Goal: Task Accomplishment & Management: Manage account settings

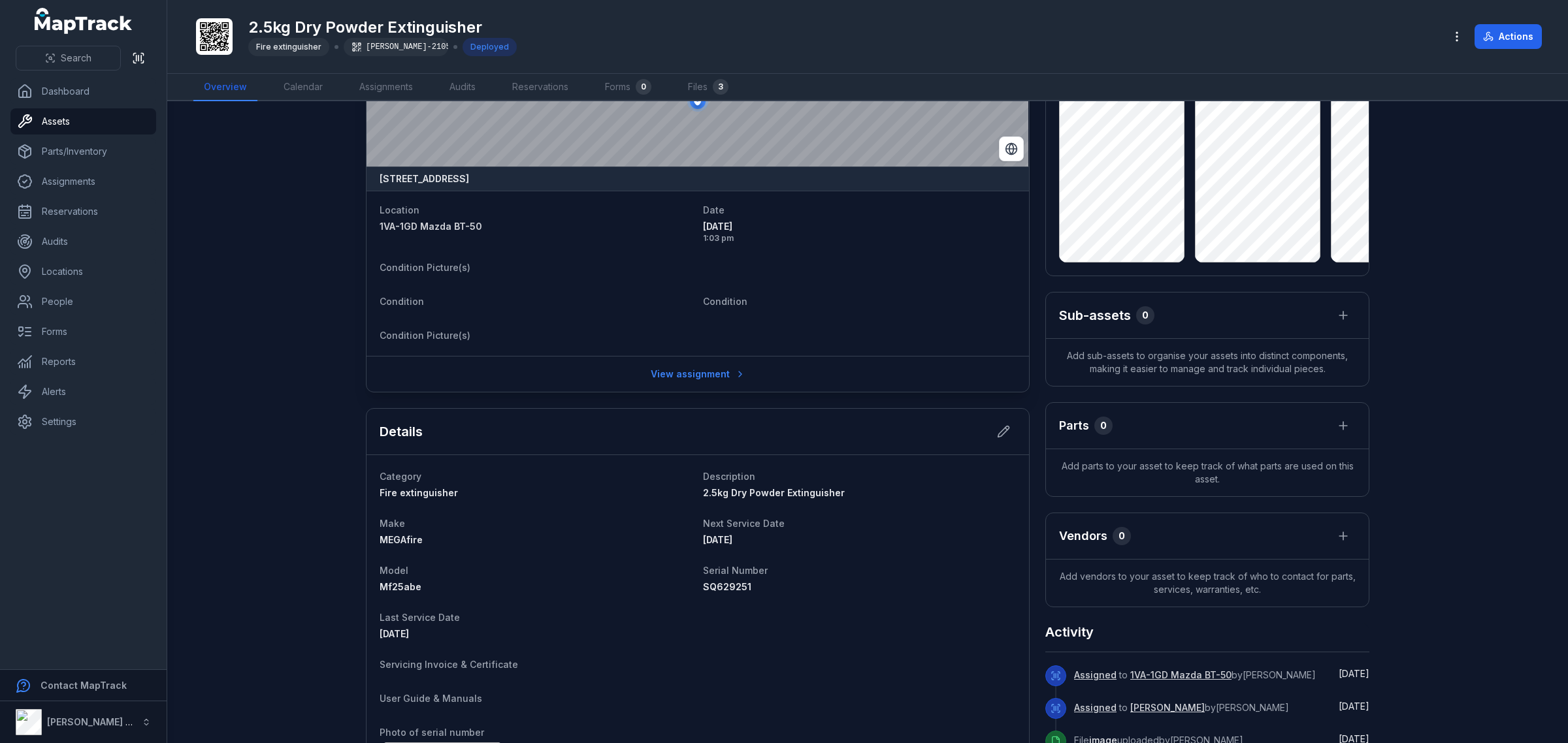
scroll to position [163, 0]
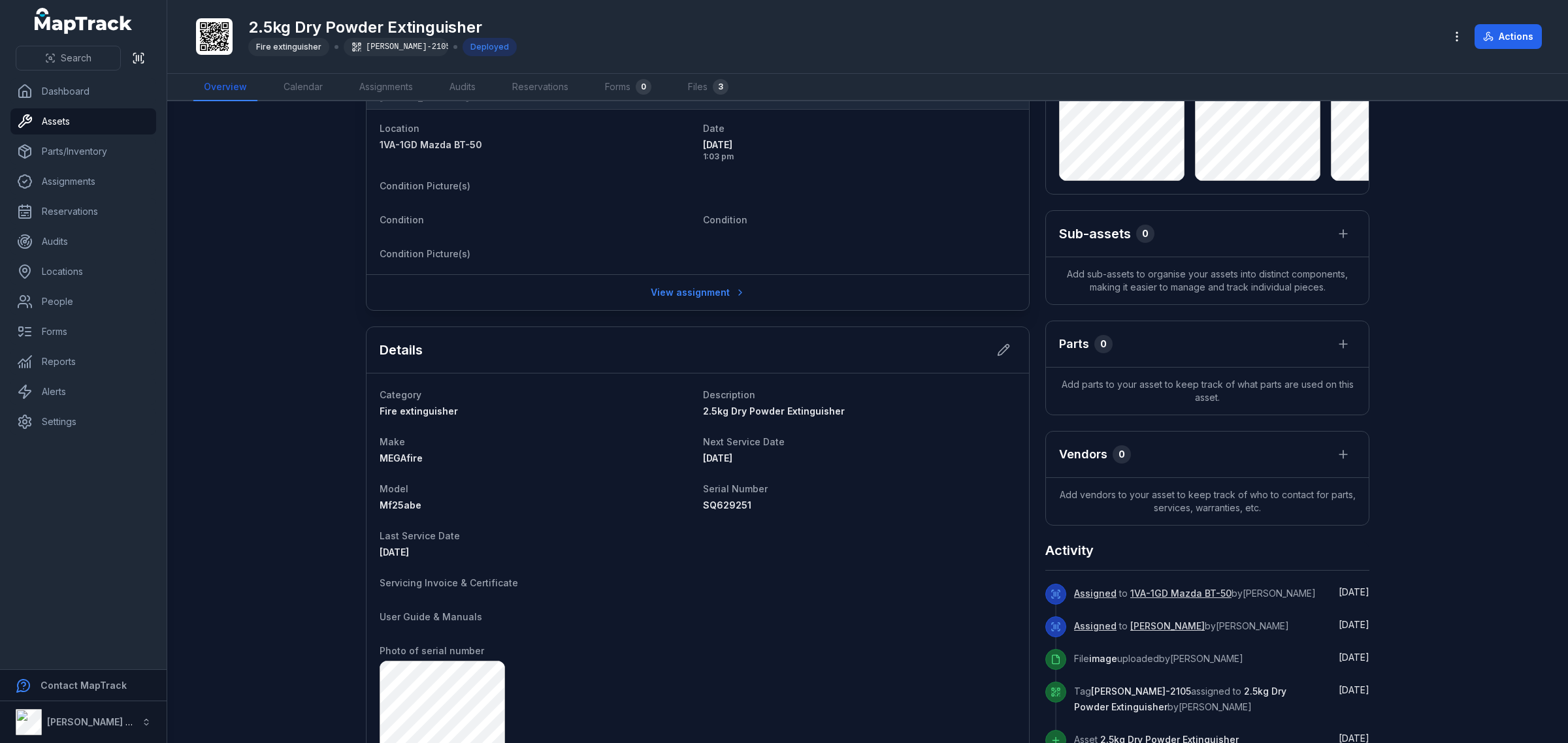
click at [51, 54] on icon at bounding box center [50, 58] width 11 height 11
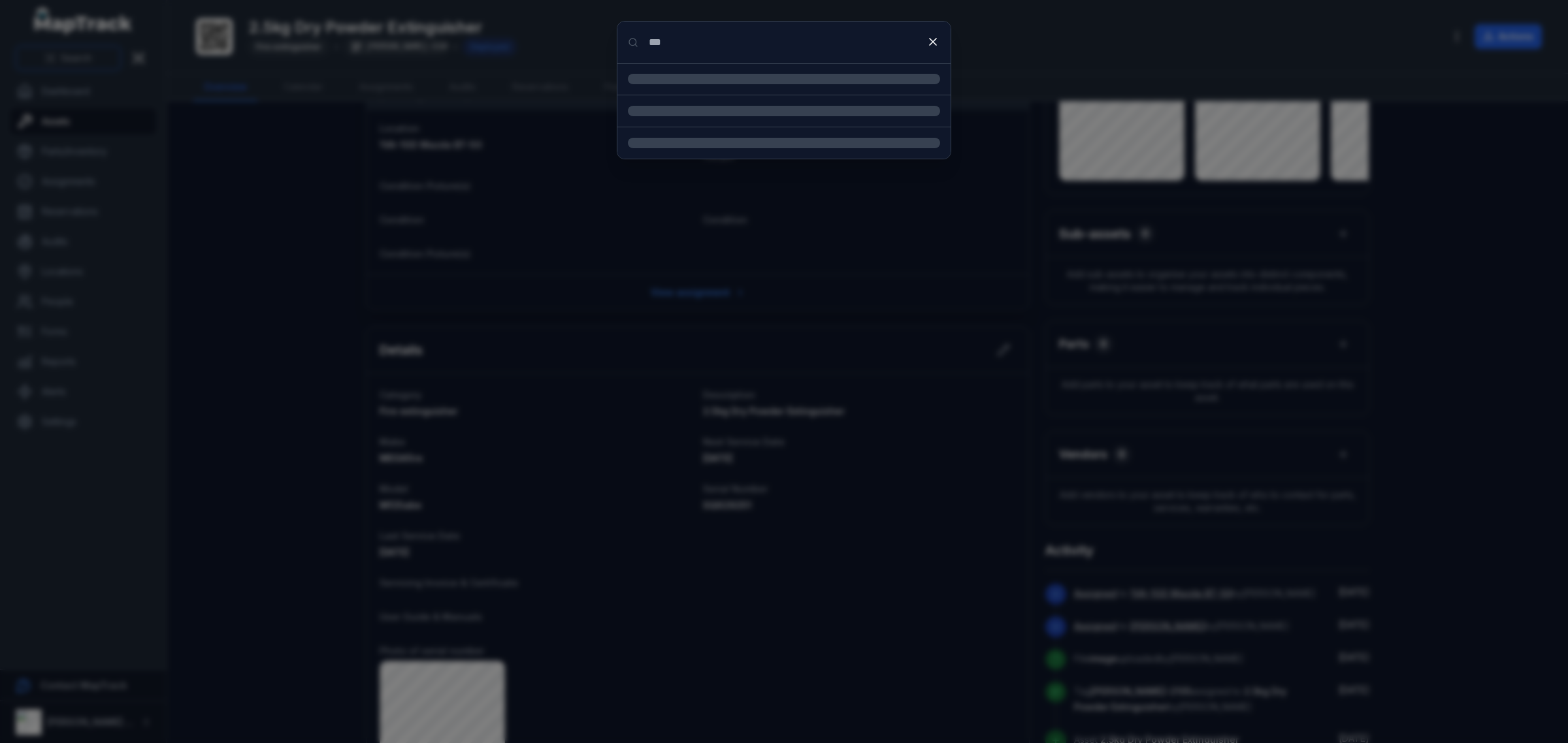
type input "***"
click at [687, 34] on input "***" at bounding box center [784, 43] width 333 height 42
click at [677, 97] on span "Location" at bounding box center [677, 95] width 37 height 11
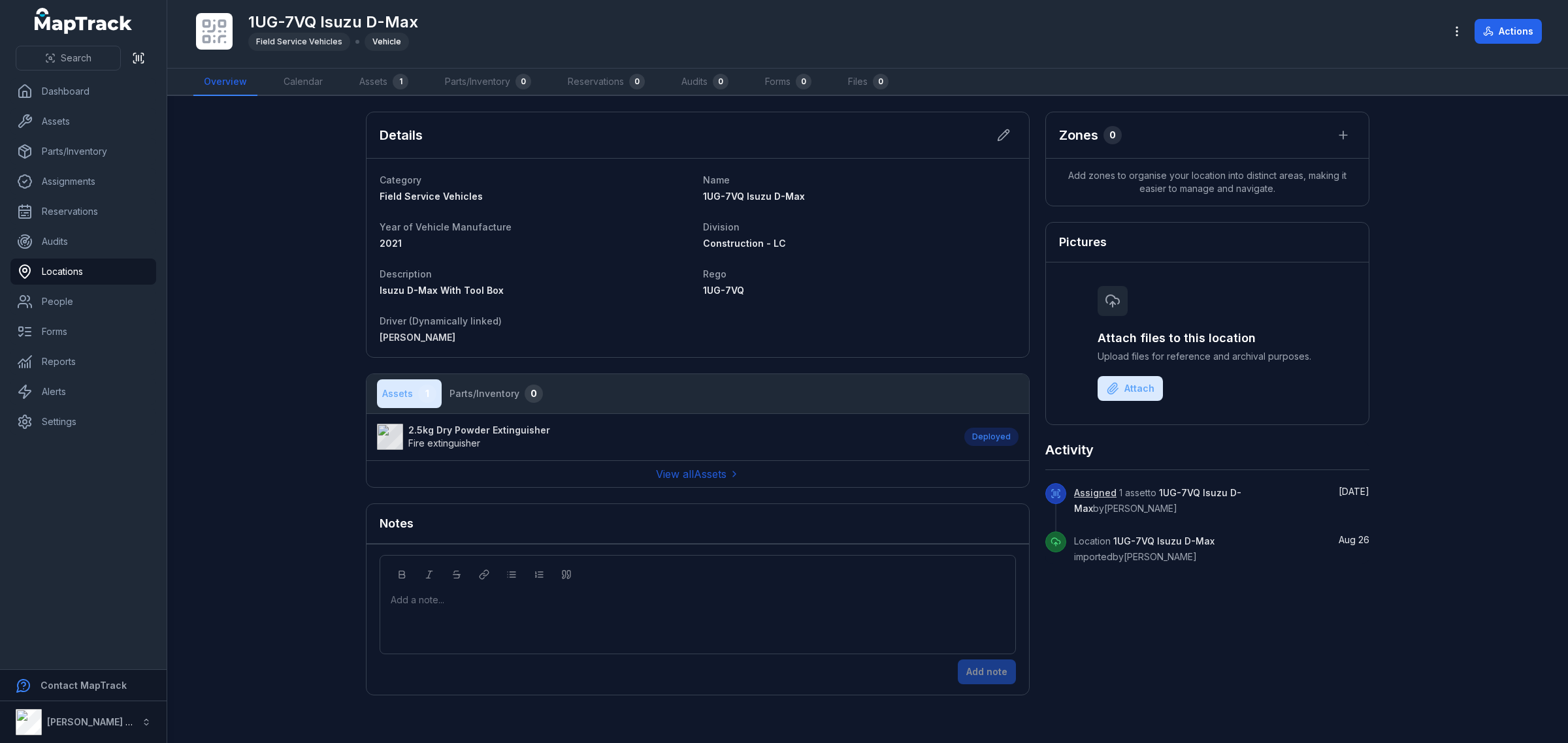
click at [472, 442] on span "Fire extinguisher" at bounding box center [444, 443] width 72 height 11
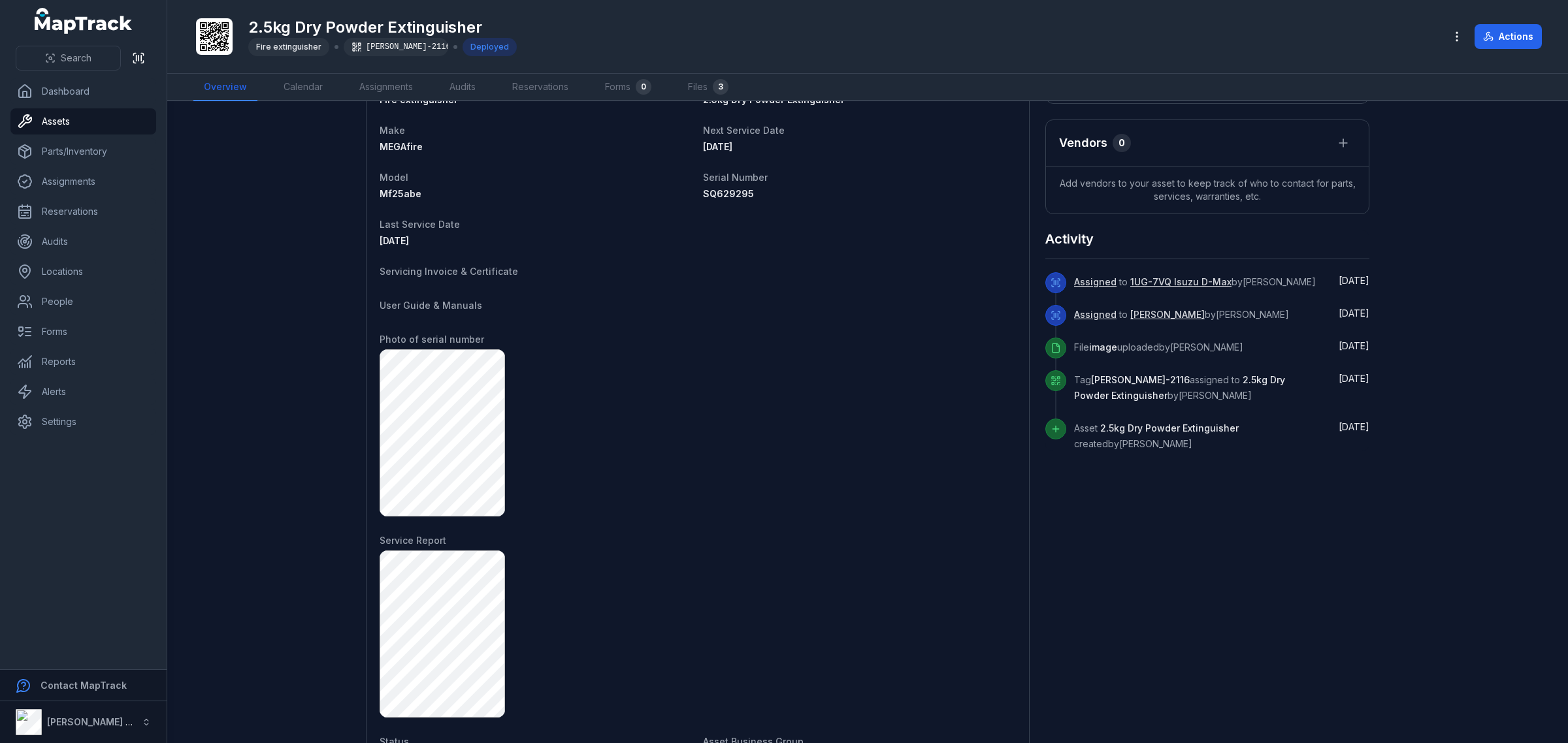
scroll to position [395, 0]
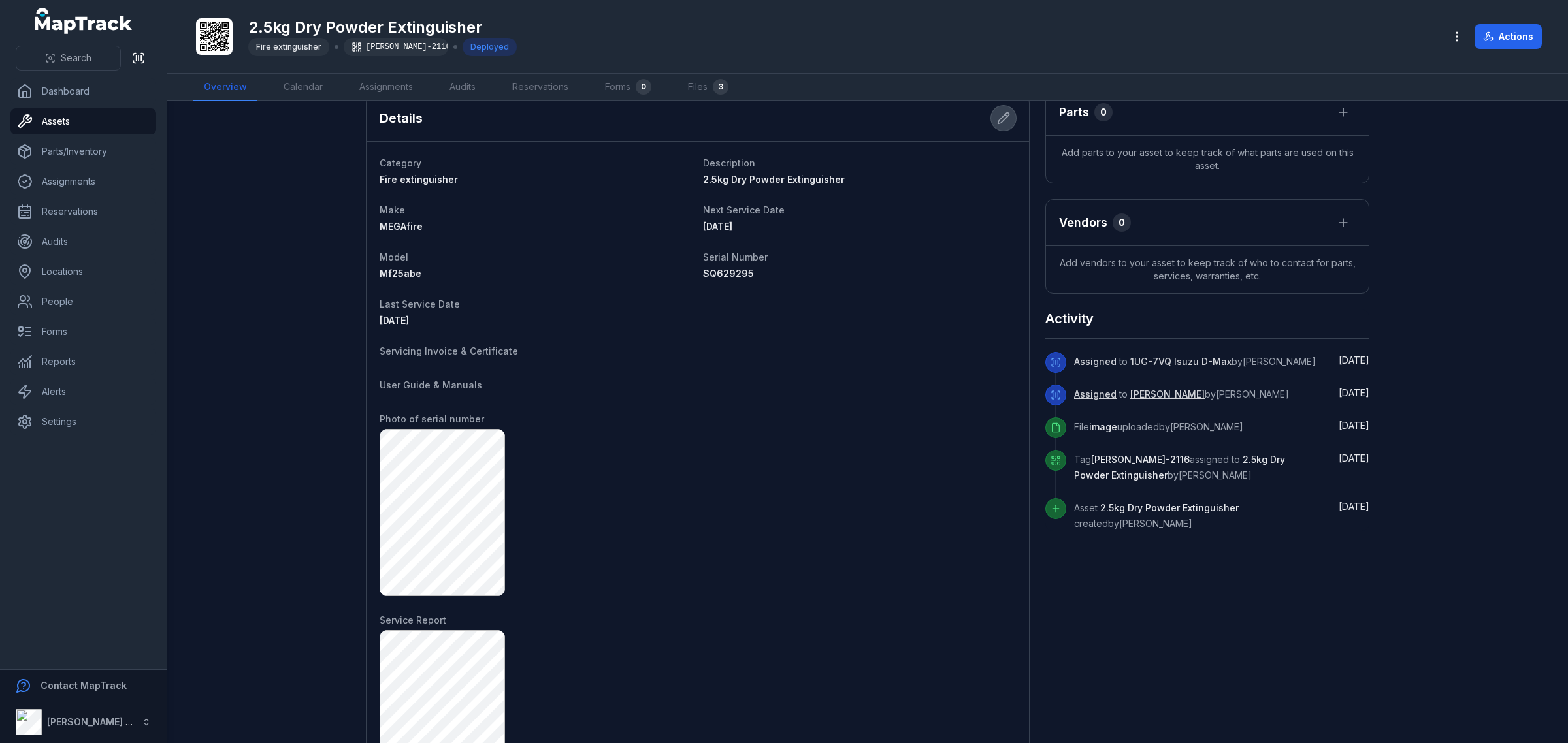
click at [999, 113] on icon at bounding box center [1003, 118] width 11 height 11
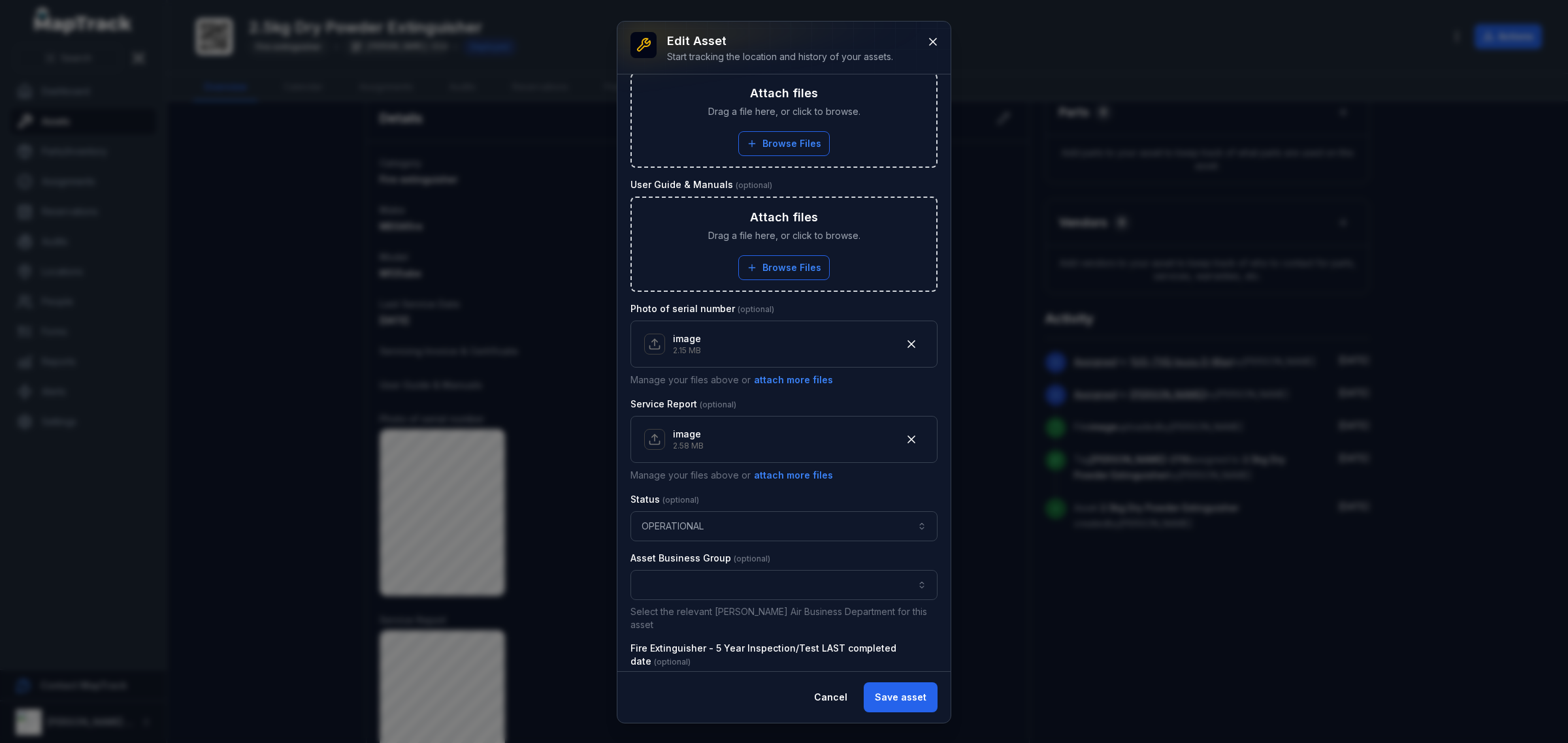
scroll to position [571, 0]
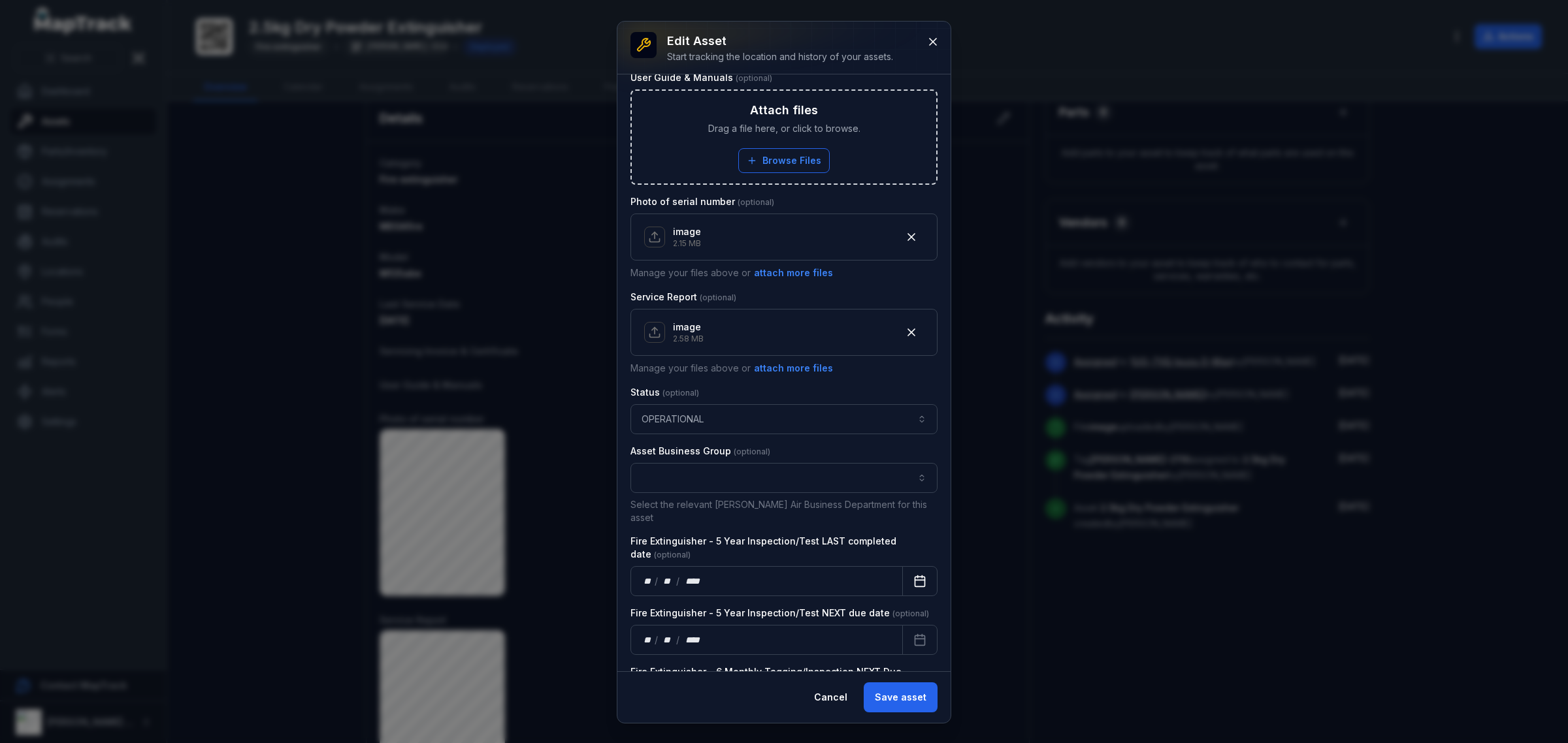
click at [909, 578] on button "Calendar" at bounding box center [920, 581] width 36 height 30
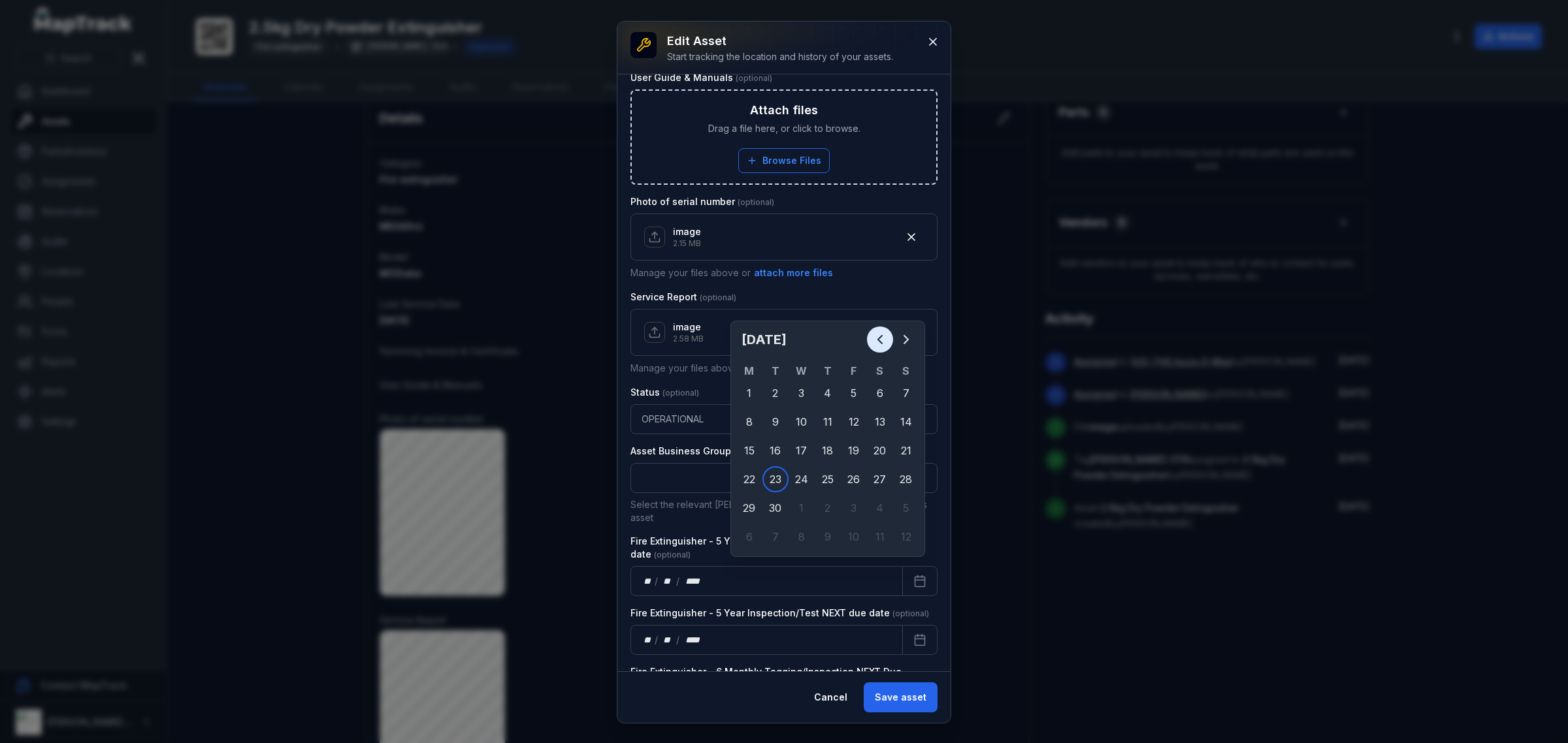
click at [887, 336] on icon "Previous" at bounding box center [880, 340] width 16 height 16
click at [887, 336] on icon "Previous" at bounding box center [880, 340] width 16 height 16
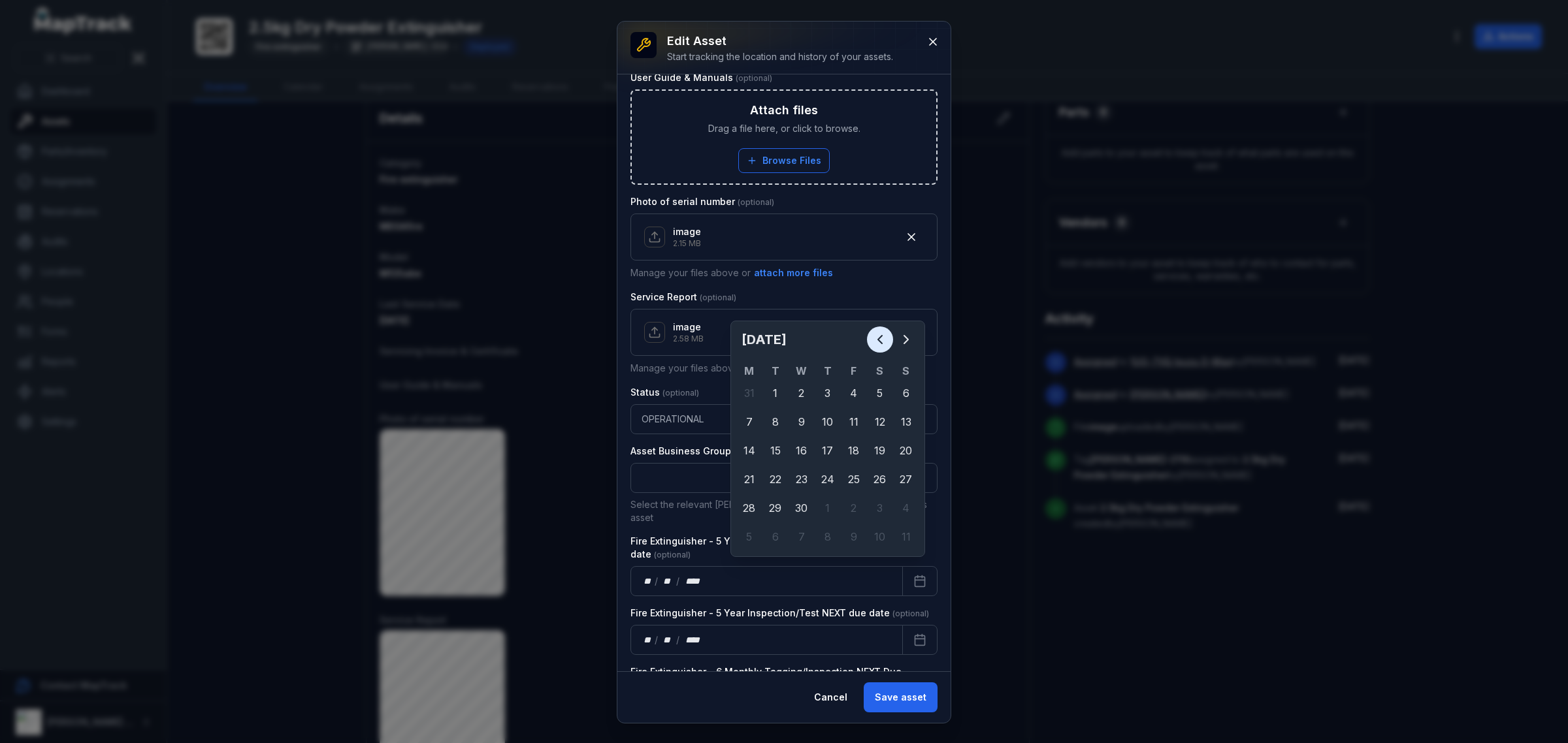
click at [887, 338] on icon "Previous" at bounding box center [880, 340] width 16 height 16
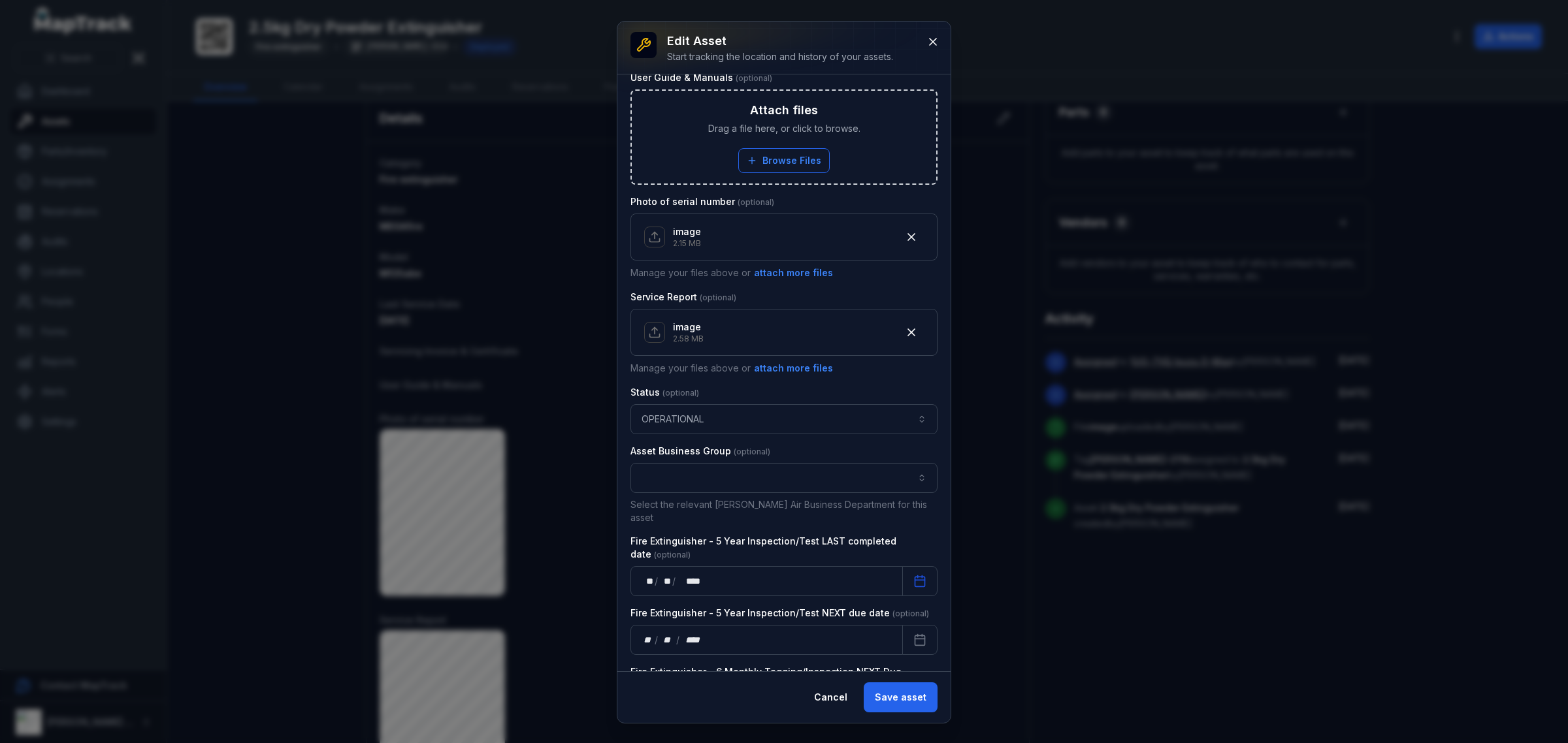
scroll to position [653, 0]
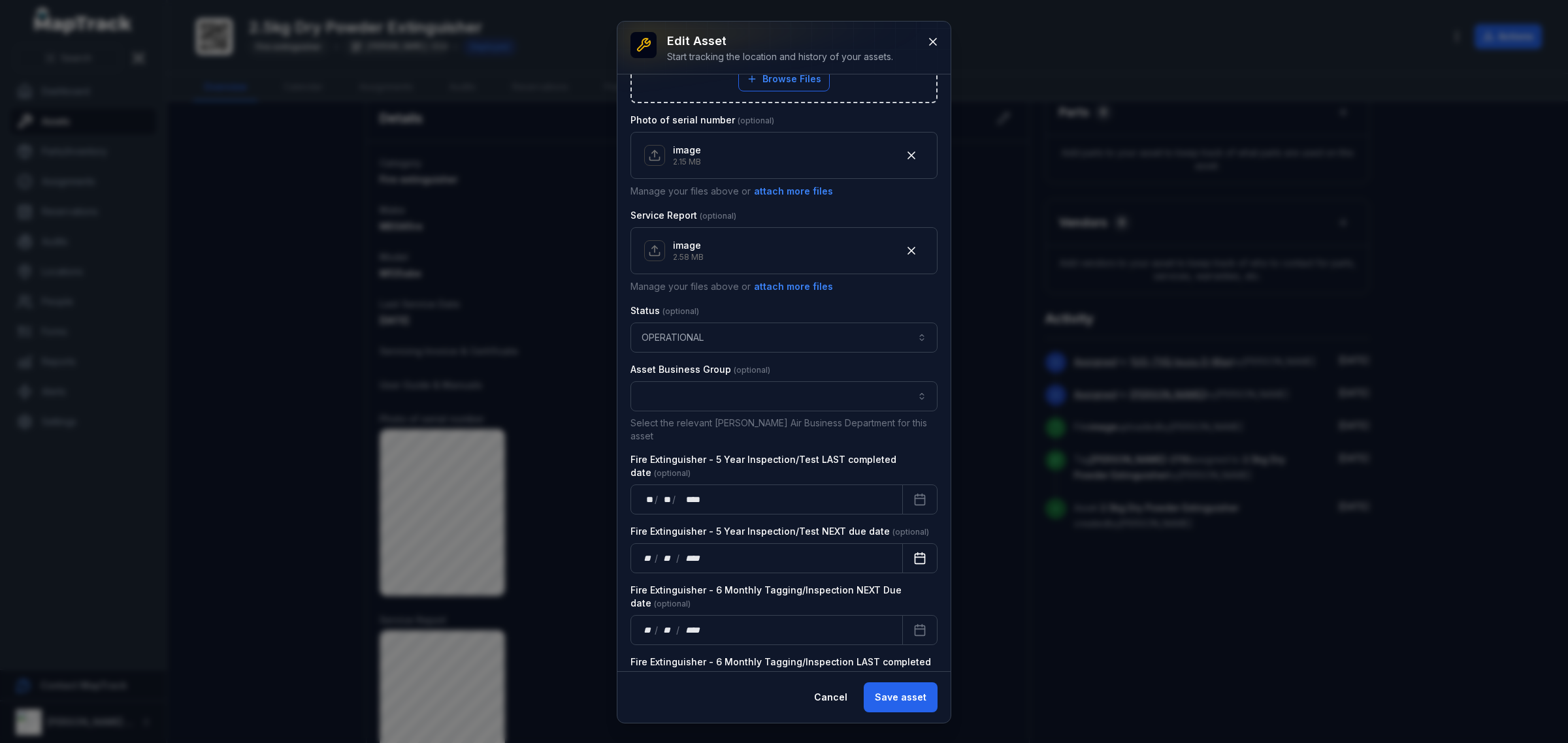
click at [906, 544] on button "Calendar" at bounding box center [920, 559] width 36 height 30
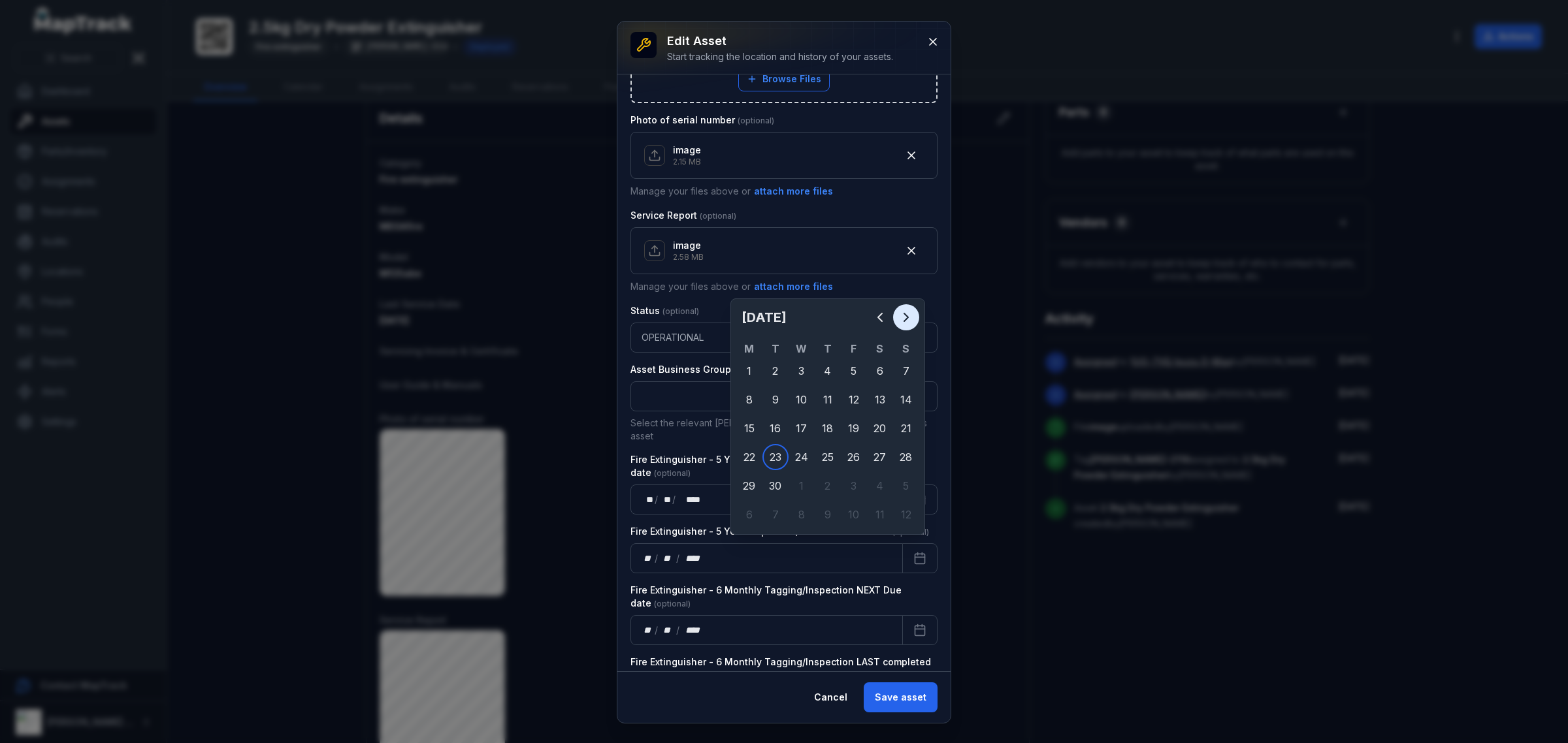
click at [905, 320] on icon "Next" at bounding box center [906, 317] width 4 height 8
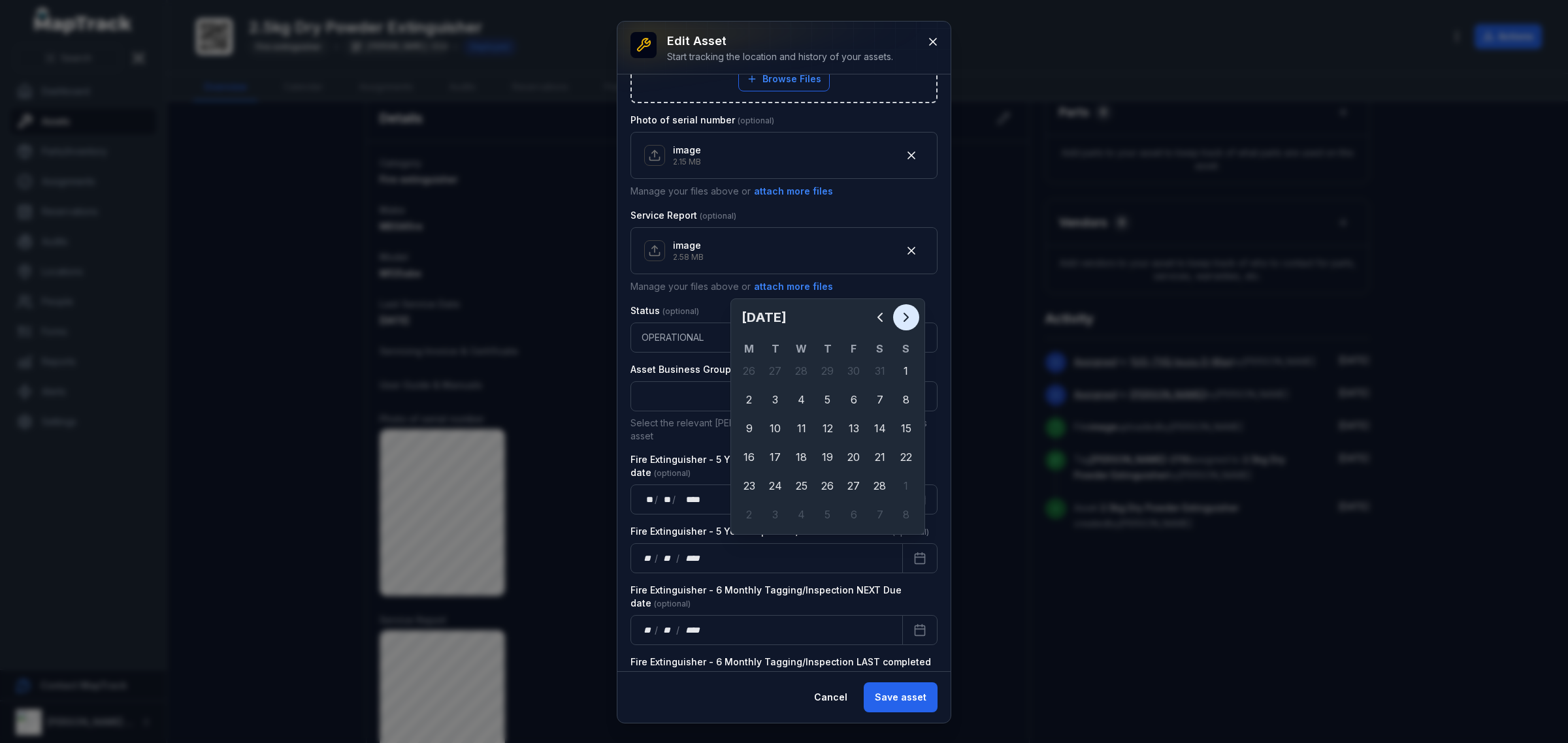
click at [905, 320] on icon "Next" at bounding box center [906, 317] width 4 height 8
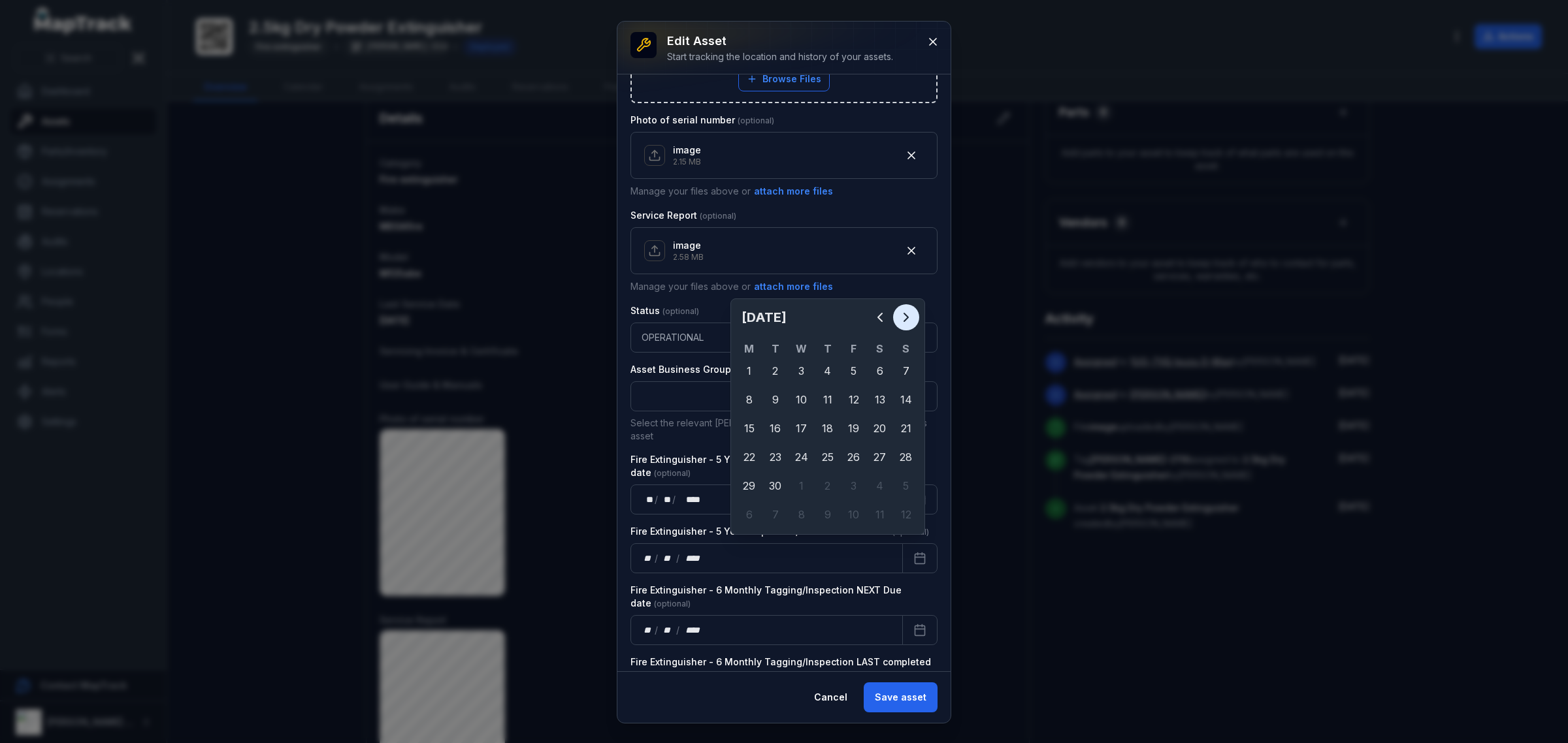
click at [905, 320] on icon "Next" at bounding box center [906, 317] width 4 height 8
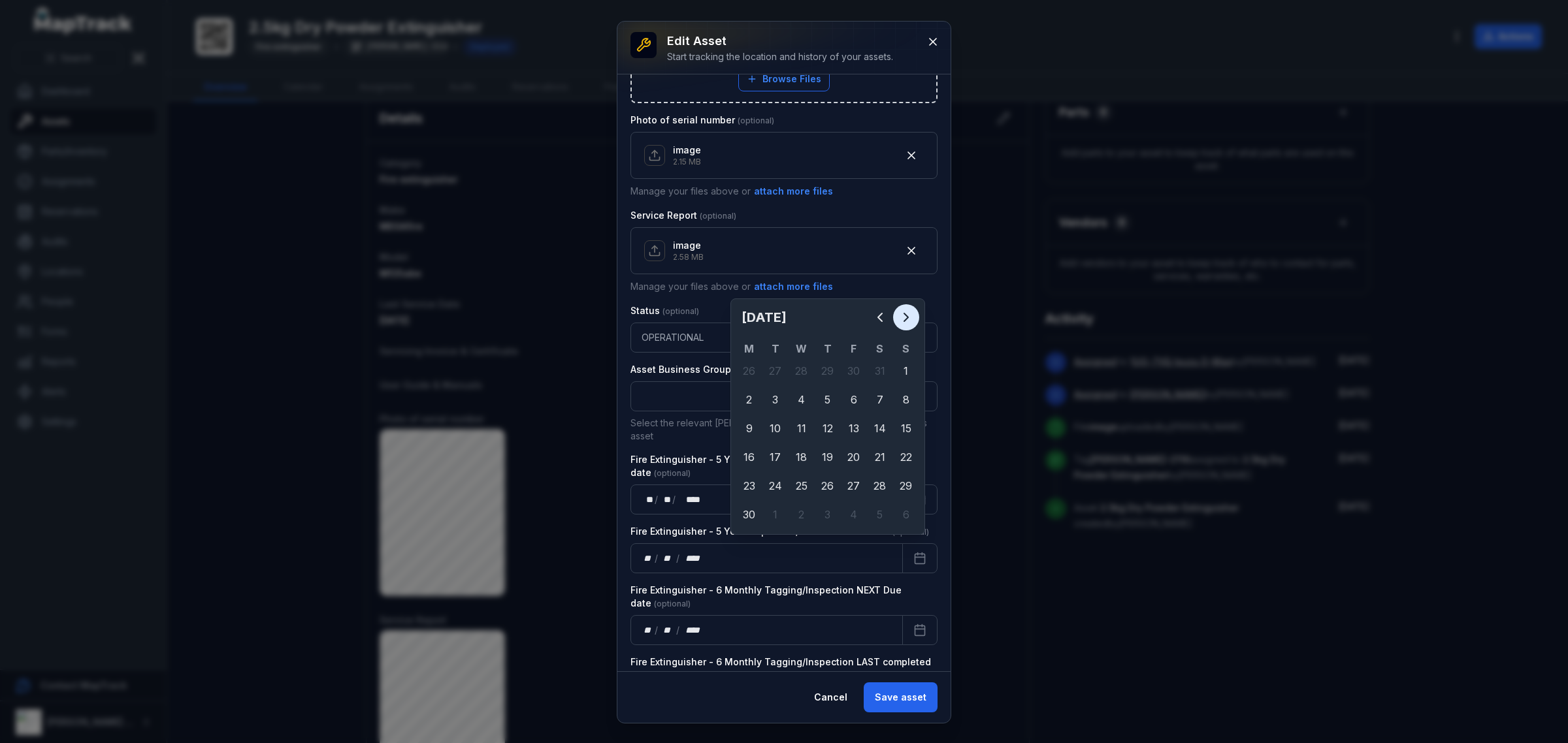
click at [905, 320] on icon "Next" at bounding box center [906, 317] width 4 height 8
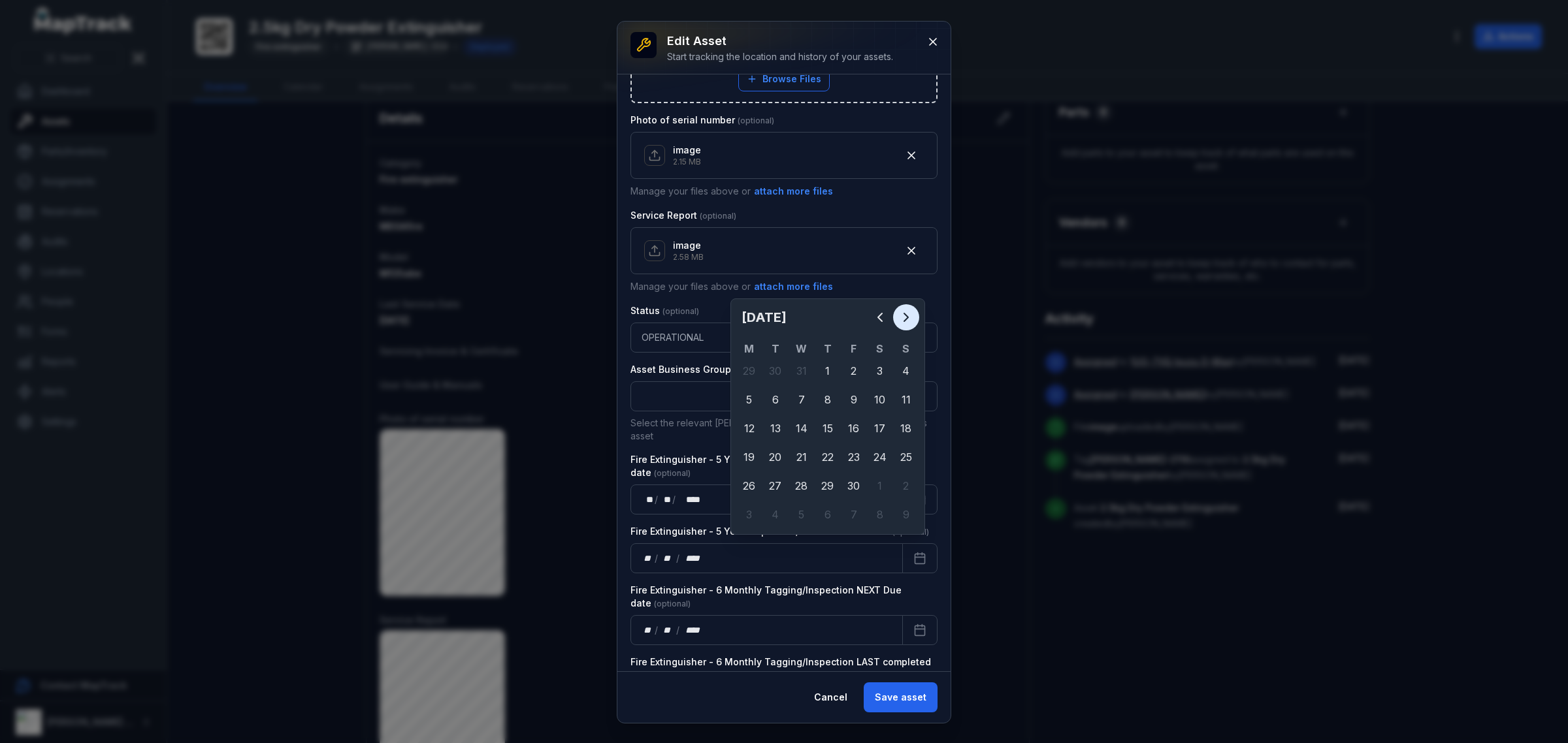
click at [905, 320] on icon "Next" at bounding box center [906, 317] width 4 height 8
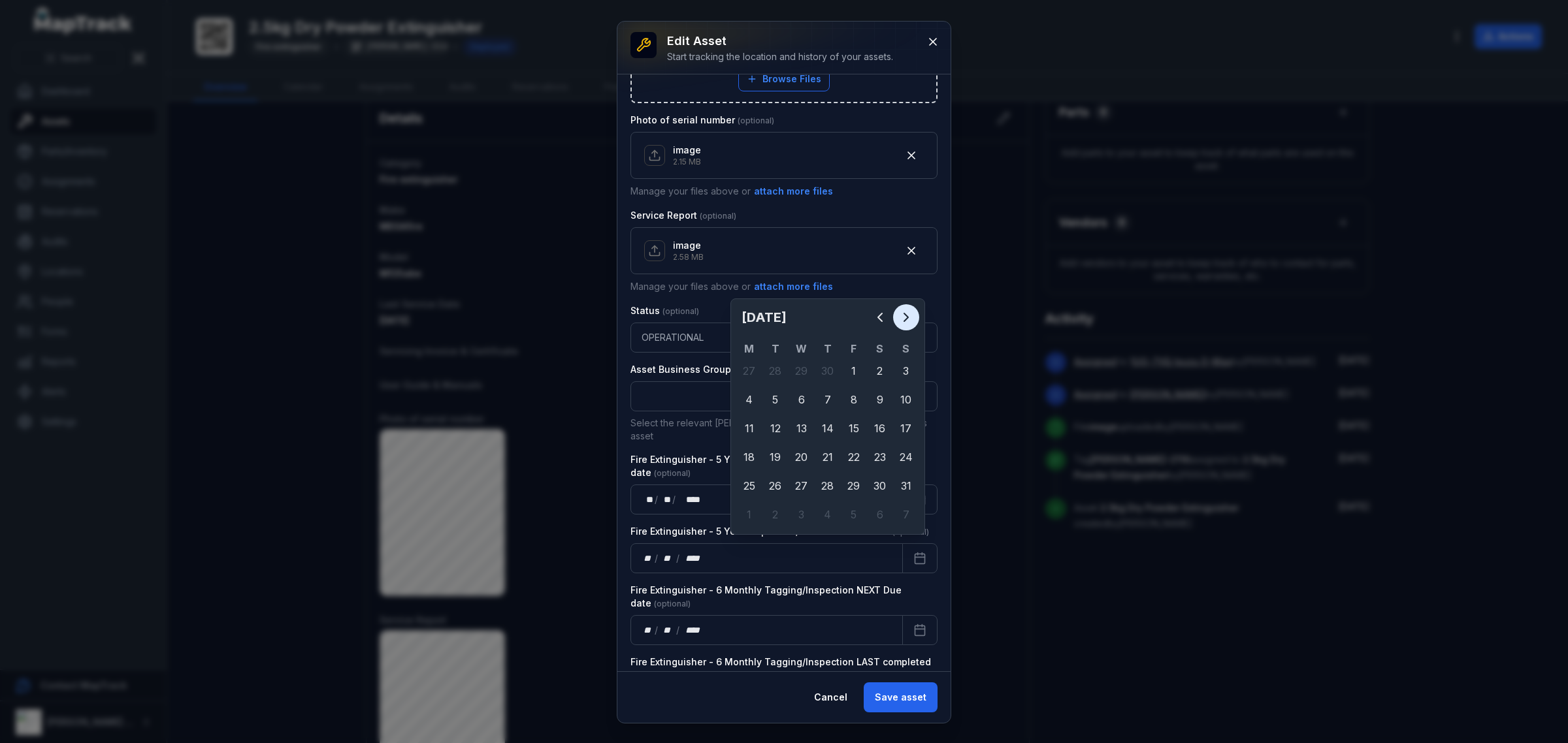
click at [905, 320] on icon "Next" at bounding box center [906, 317] width 4 height 8
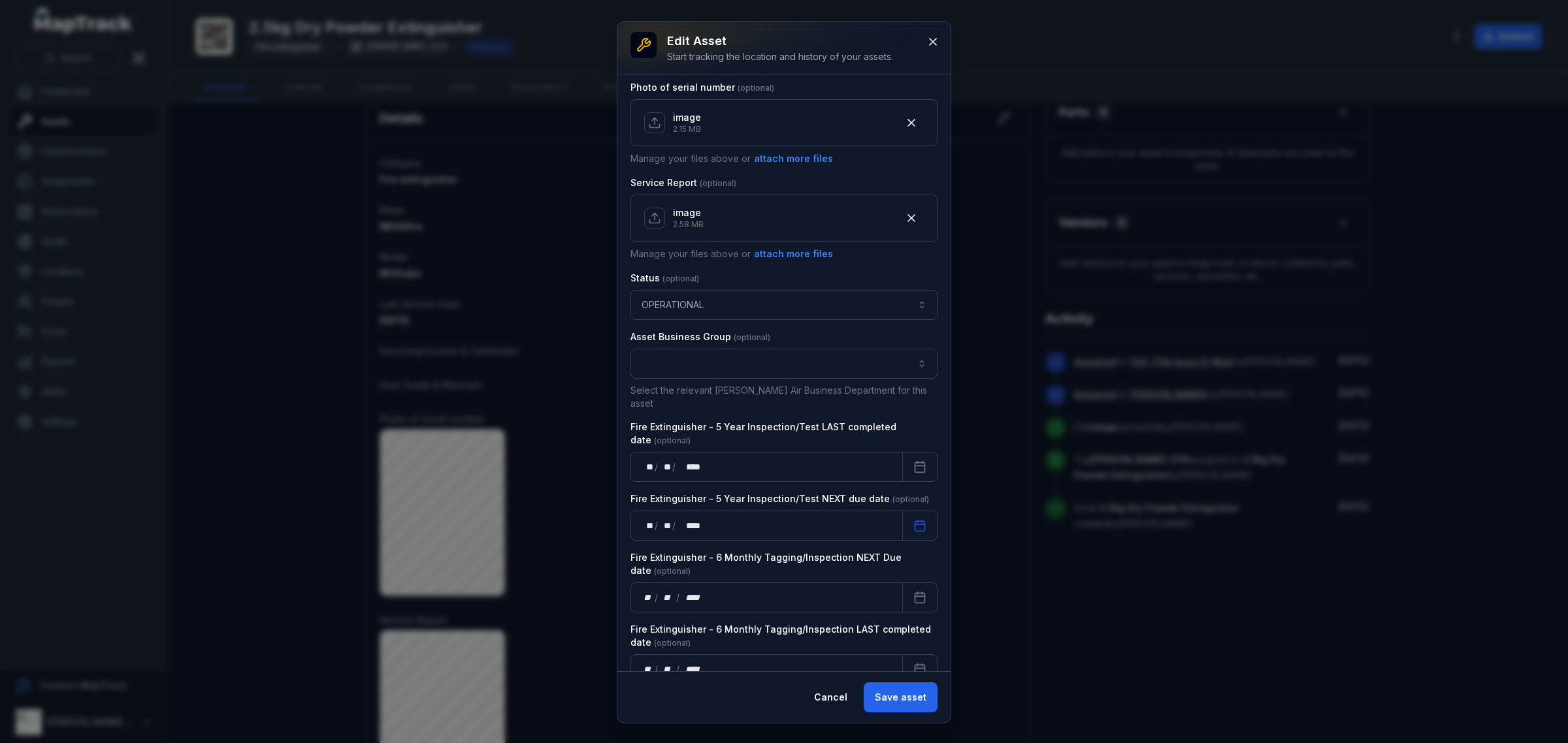
scroll to position [704, 0]
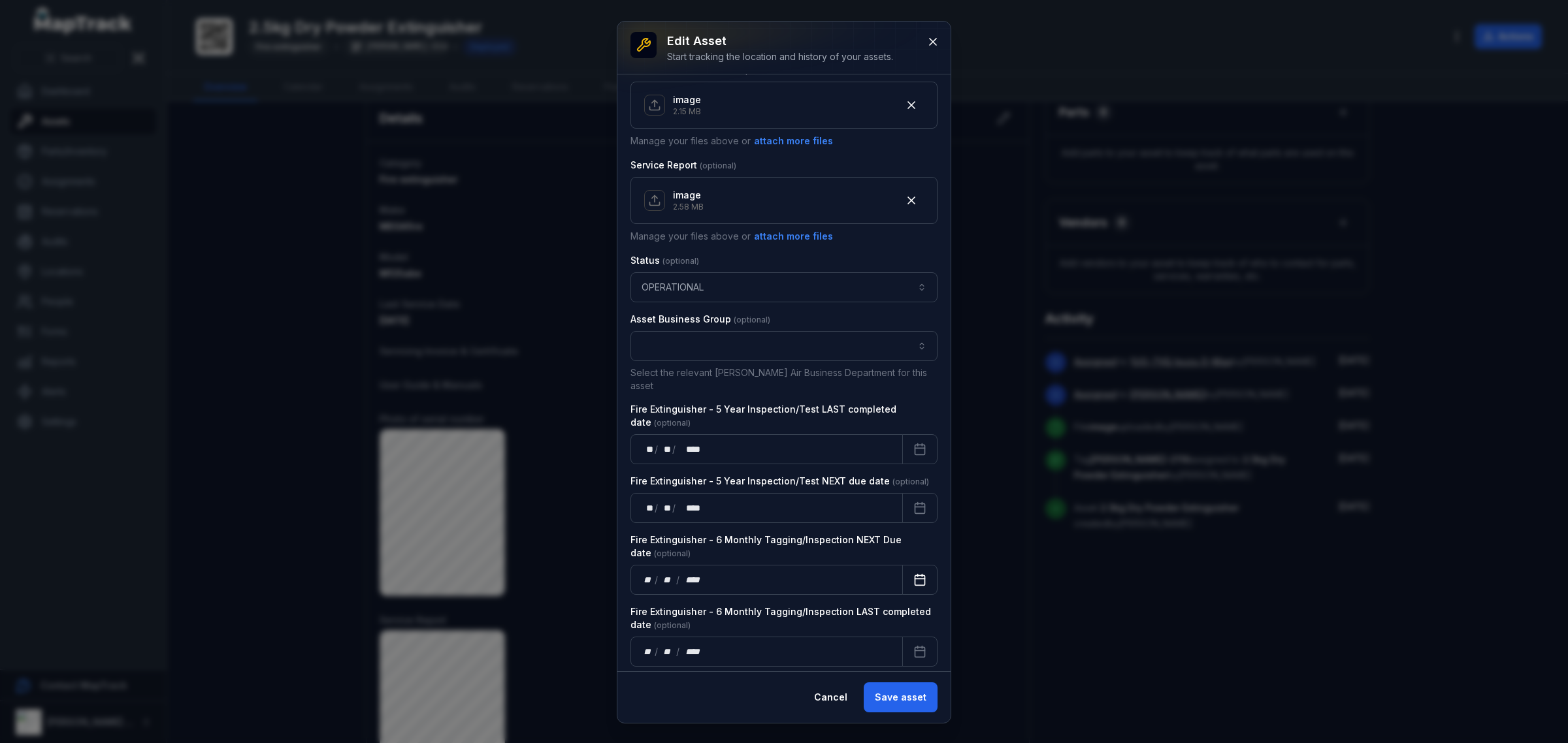
click at [913, 575] on icon "Calendar" at bounding box center [920, 580] width 13 height 13
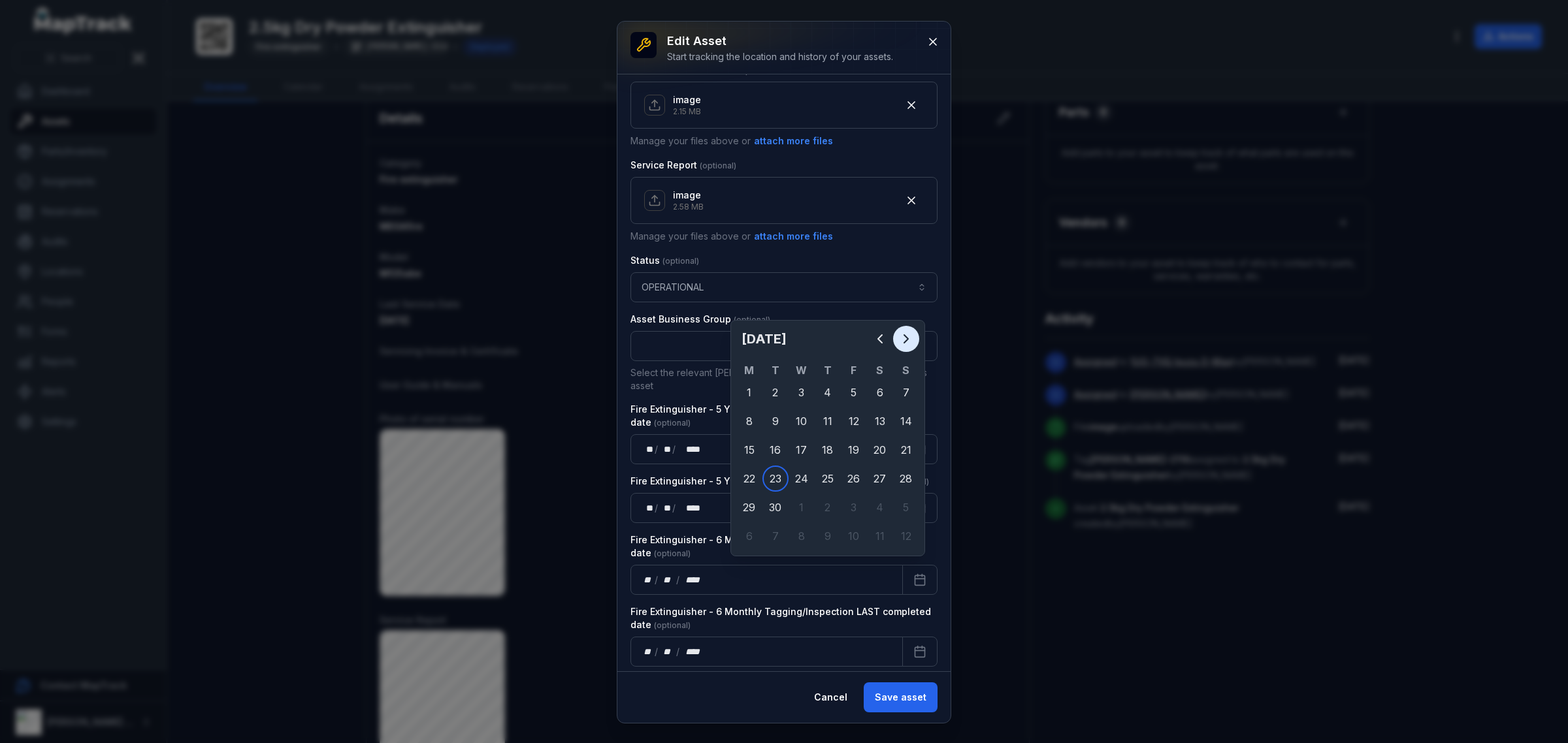
click at [898, 337] on icon "Next" at bounding box center [906, 339] width 16 height 16
click at [898, 336] on icon "Next" at bounding box center [906, 339] width 16 height 16
click at [879, 340] on icon "Previous" at bounding box center [880, 339] width 4 height 8
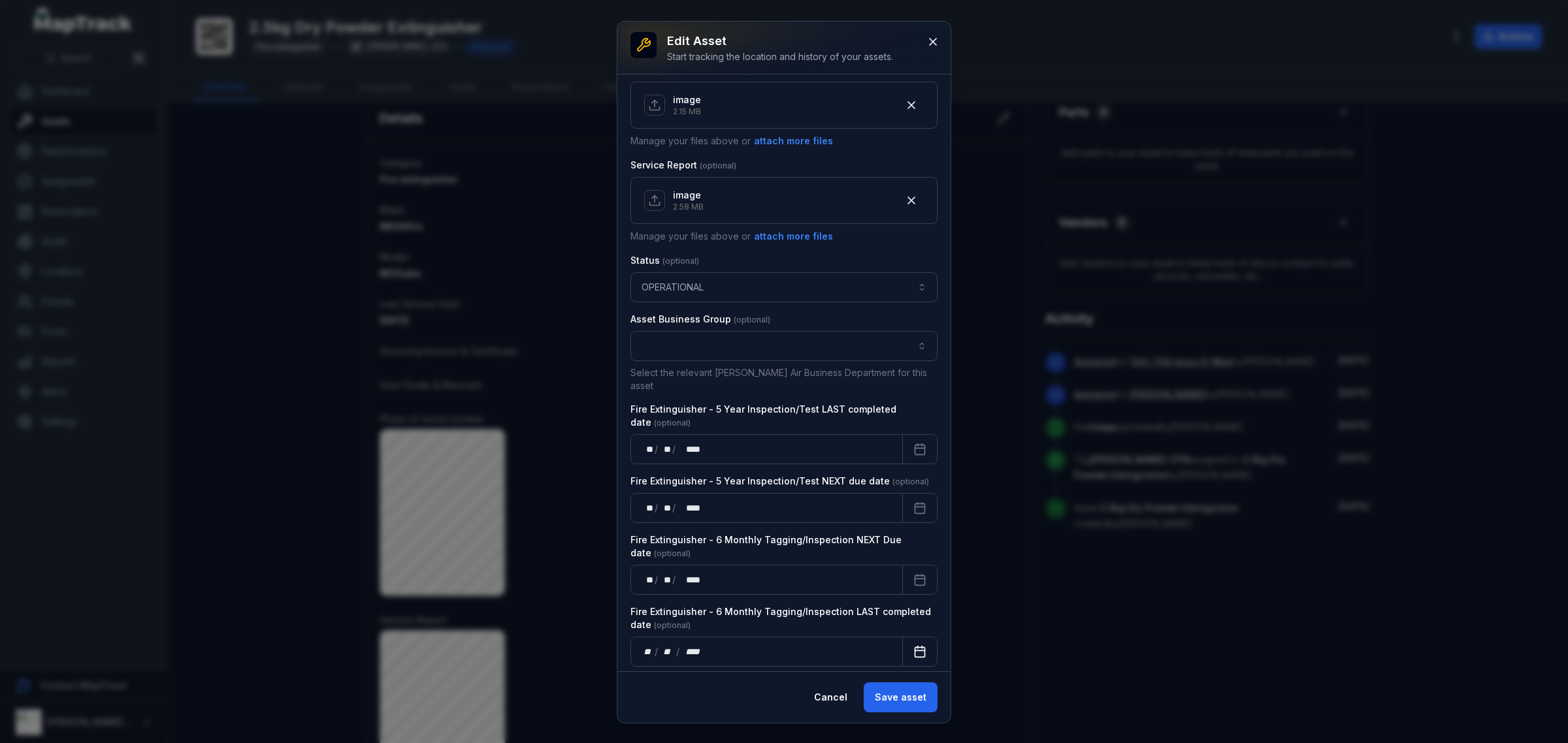
click at [913, 645] on icon "Calendar" at bounding box center [920, 652] width 13 height 13
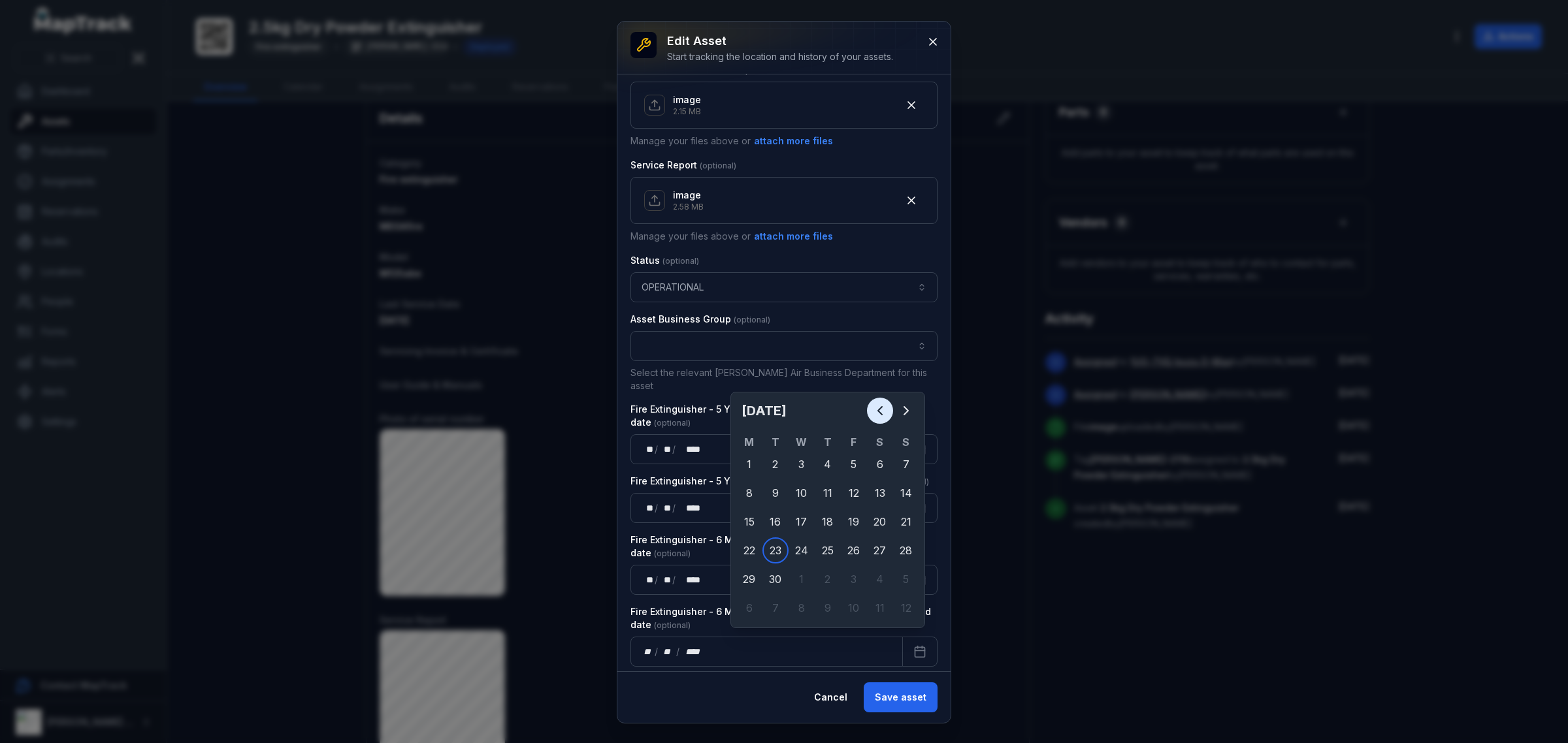
click at [887, 412] on icon "Previous" at bounding box center [880, 411] width 16 height 16
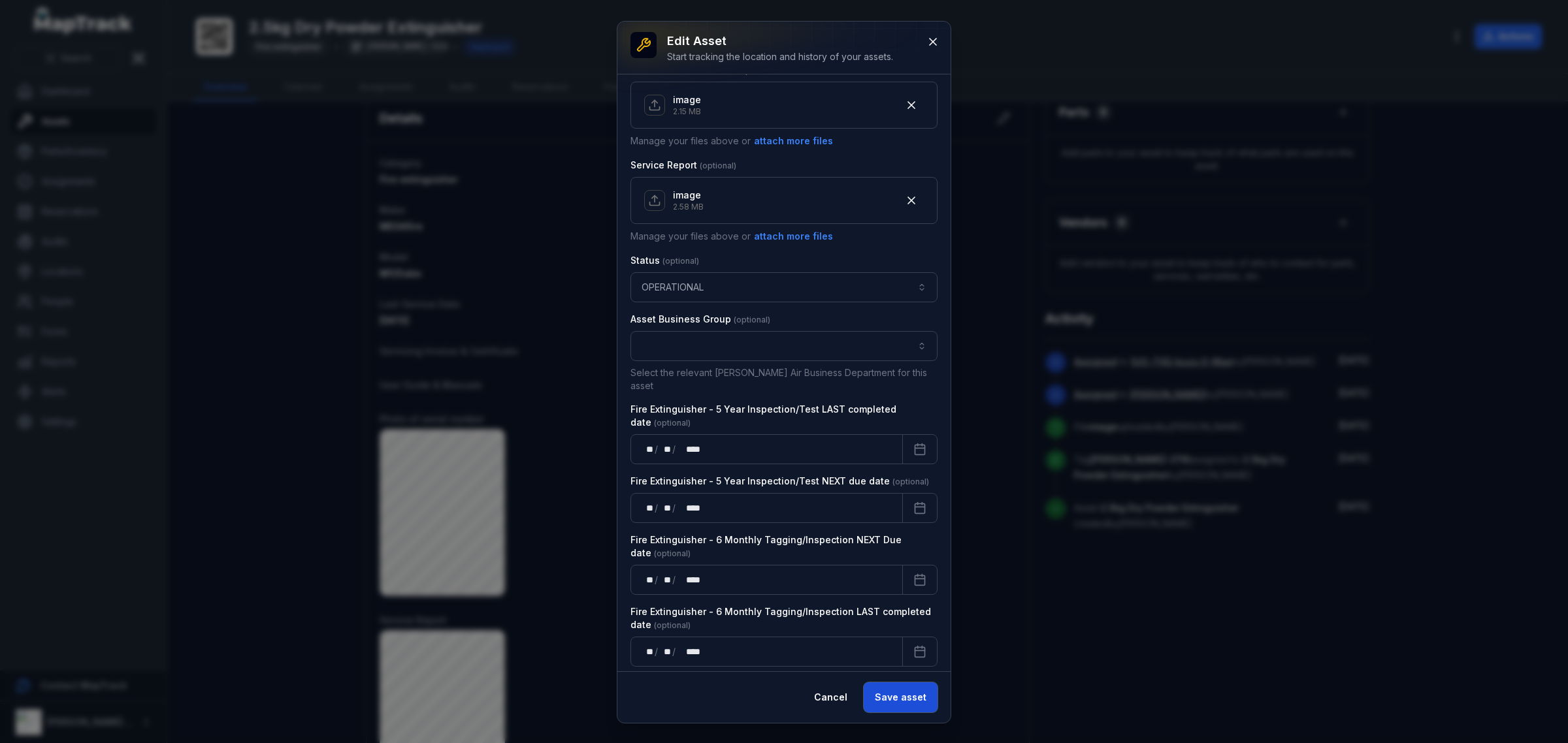
click at [911, 703] on button "Save asset" at bounding box center [901, 698] width 74 height 30
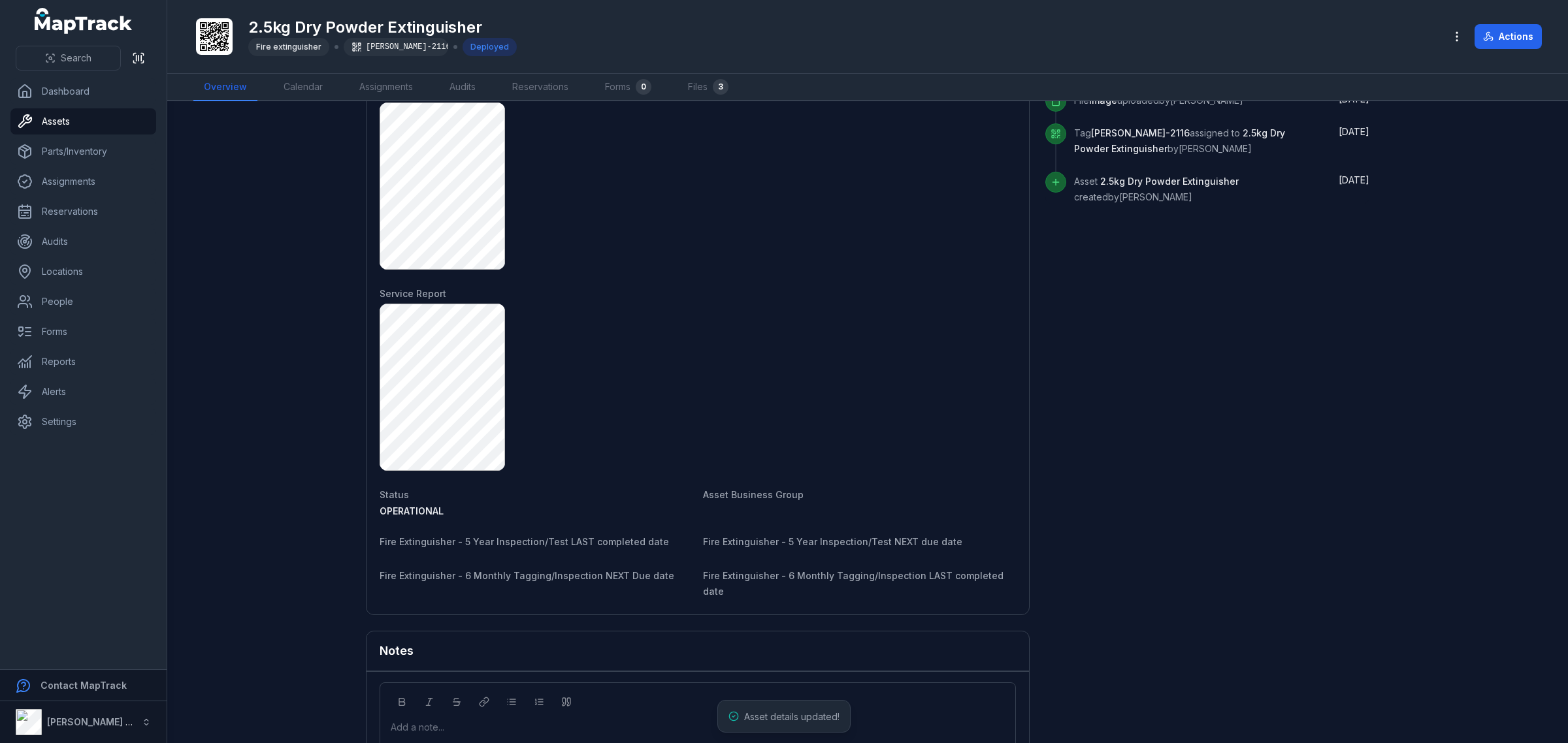
scroll to position [804, 0]
